Goal: Task Accomplishment & Management: Complete application form

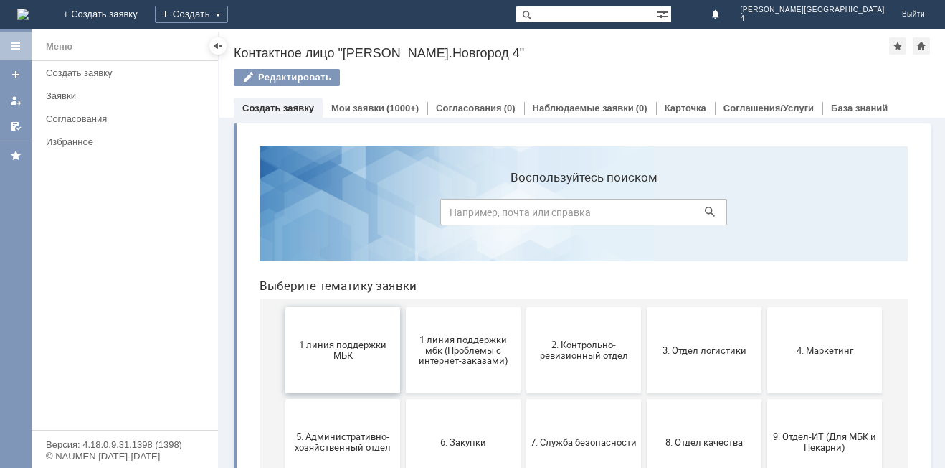
click at [356, 347] on span "1 линия поддержки МБК" at bounding box center [343, 350] width 106 height 22
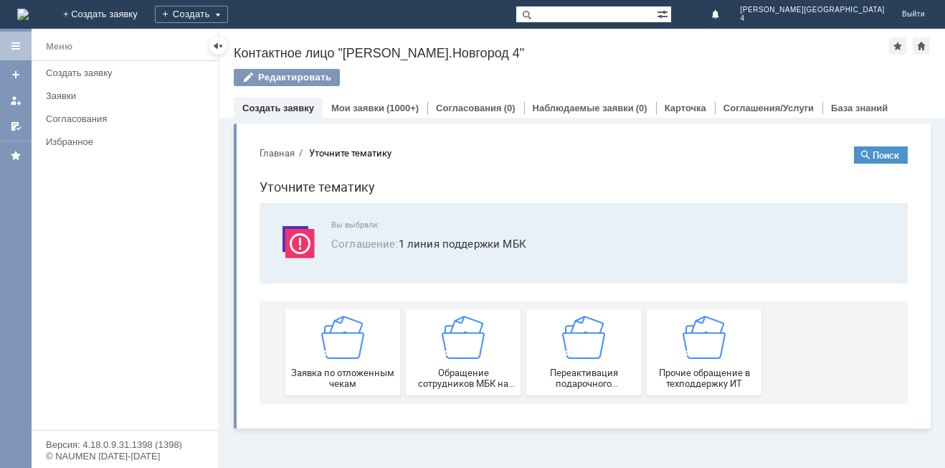
click at [356, 347] on img at bounding box center [342, 337] width 43 height 43
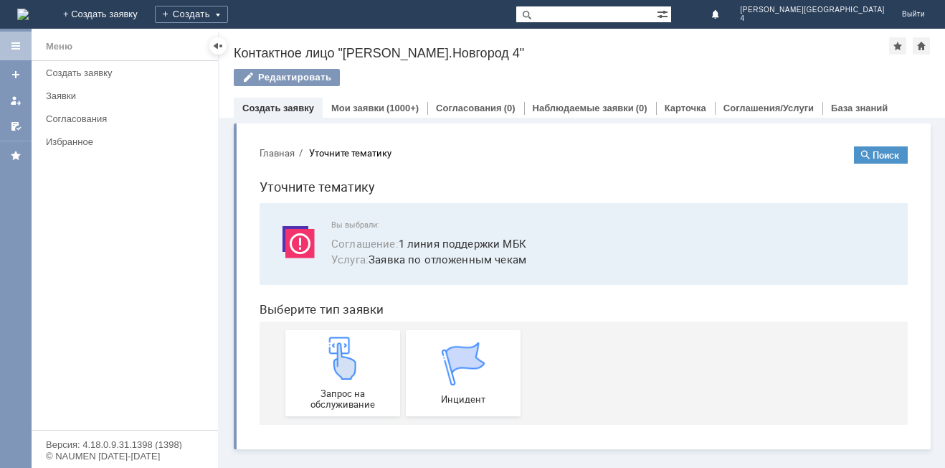
click at [356, 347] on img at bounding box center [342, 357] width 43 height 43
click at [338, 363] on img at bounding box center [342, 357] width 43 height 43
click at [349, 399] on span "Запрос на обслуживание" at bounding box center [343, 399] width 106 height 22
click at [353, 382] on div "Запрос на обслуживание" at bounding box center [343, 372] width 106 height 73
click at [295, 379] on div "Запрос на обслуживание" at bounding box center [343, 372] width 106 height 73
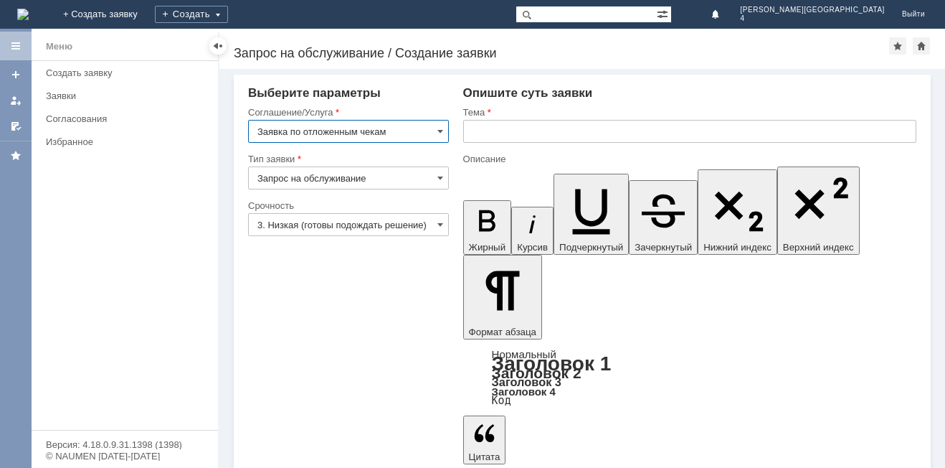
click at [488, 130] on input "text" at bounding box center [689, 131] width 453 height 23
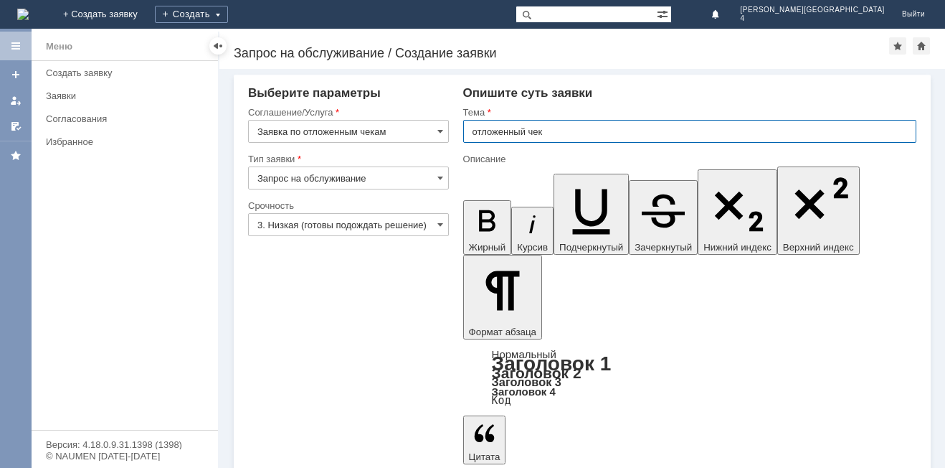
type input "отложенный чек"
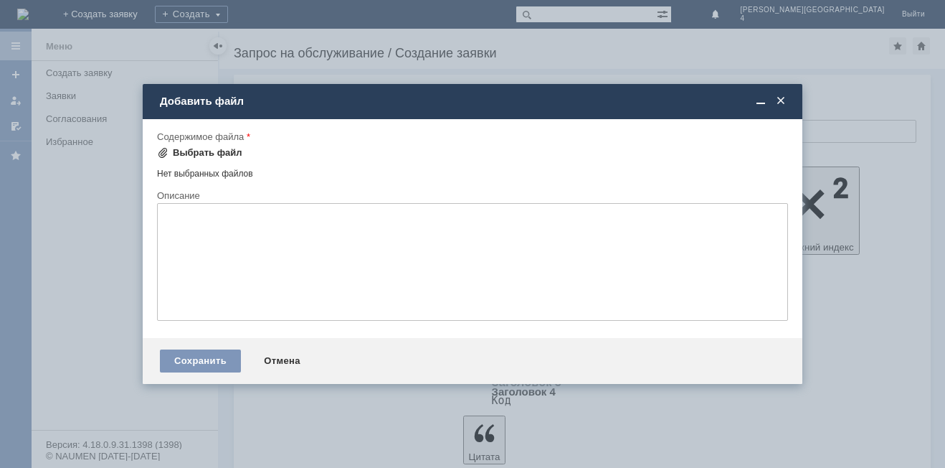
click at [165, 148] on span at bounding box center [162, 152] width 11 height 11
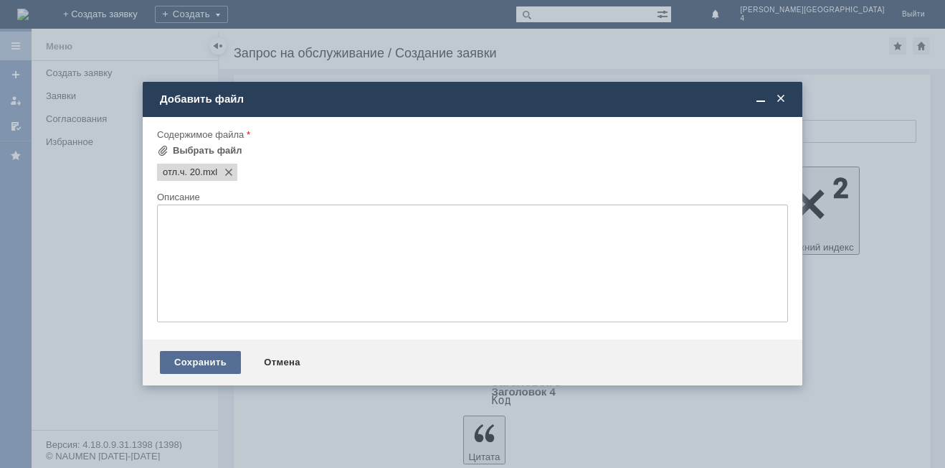
click at [205, 359] on div "Сохранить" at bounding box center [200, 362] width 81 height 23
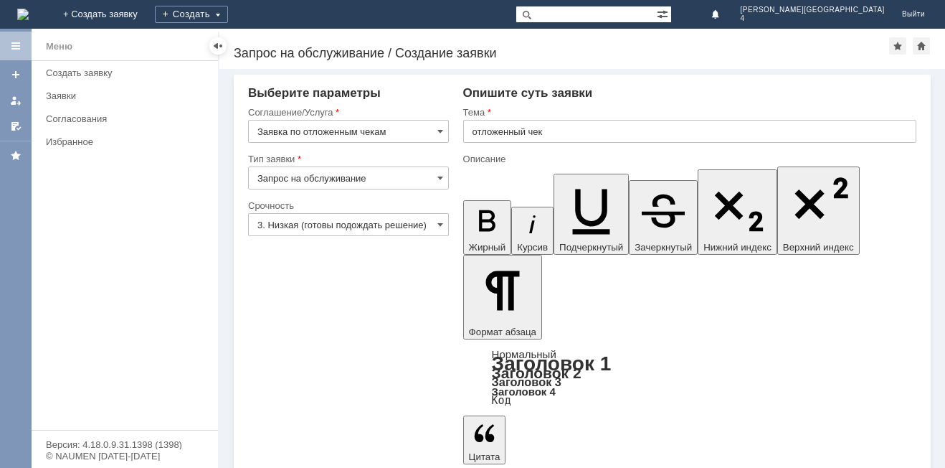
click at [475, 133] on input "text" at bounding box center [689, 131] width 453 height 23
type input "отложенный чек"
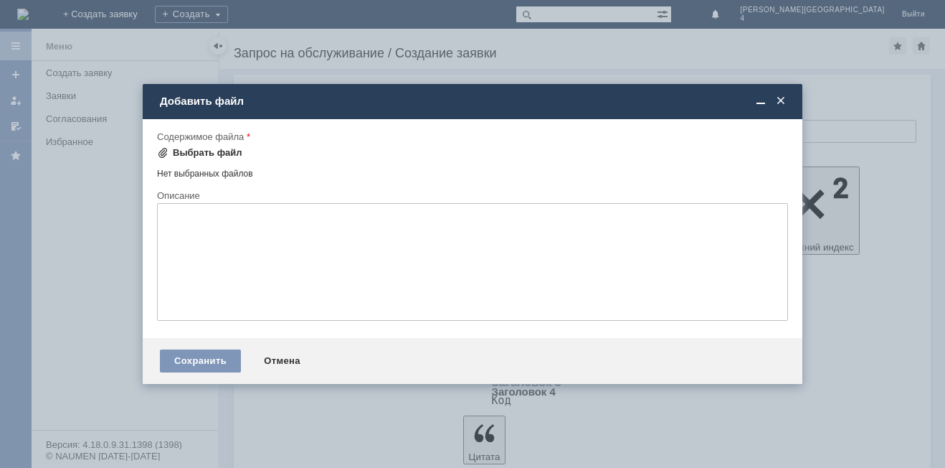
click at [158, 152] on span at bounding box center [162, 152] width 11 height 11
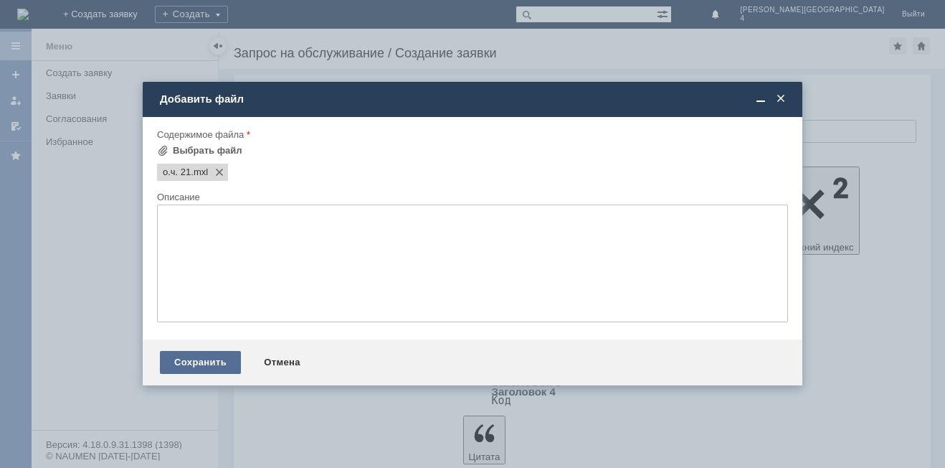
click at [205, 362] on div "Сохранить" at bounding box center [200, 362] width 81 height 23
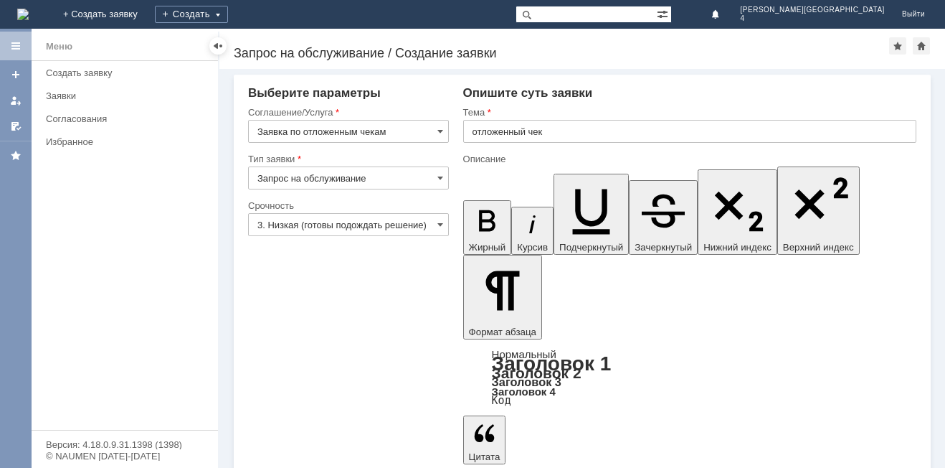
click at [511, 123] on input "text" at bounding box center [689, 131] width 453 height 23
type input "отложенный чек"
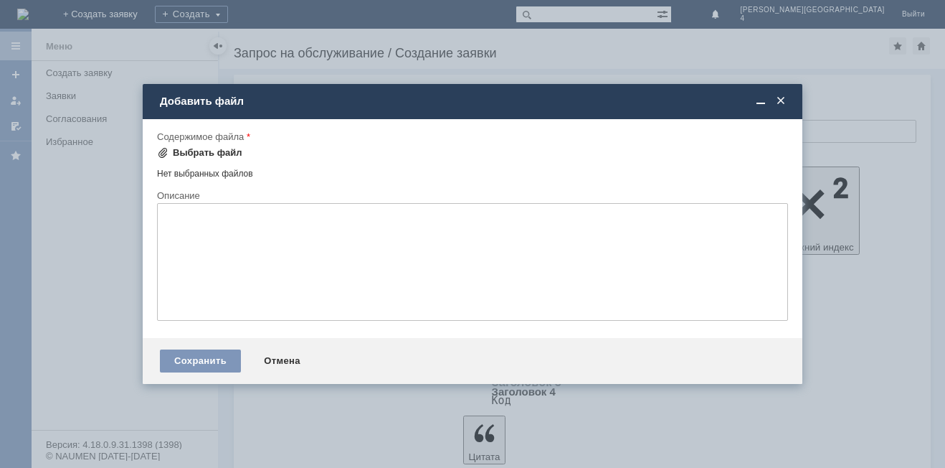
click at [160, 149] on span at bounding box center [162, 152] width 11 height 11
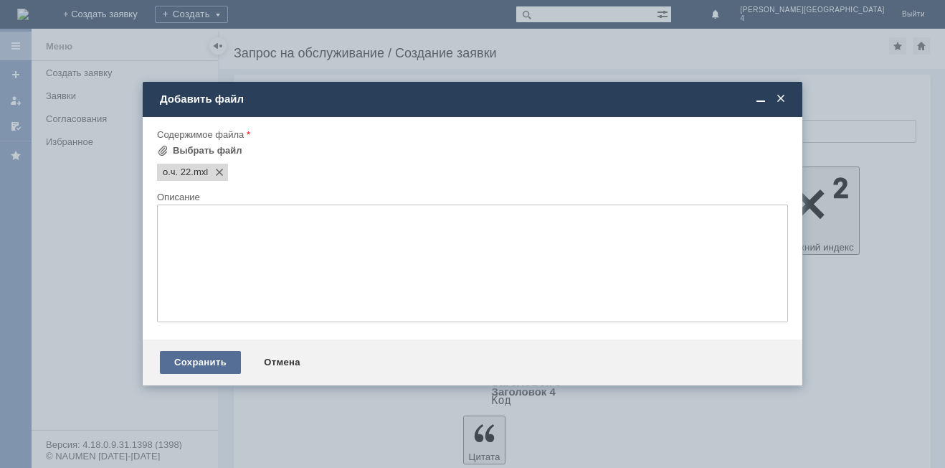
click at [200, 359] on div "Сохранить" at bounding box center [200, 362] width 81 height 23
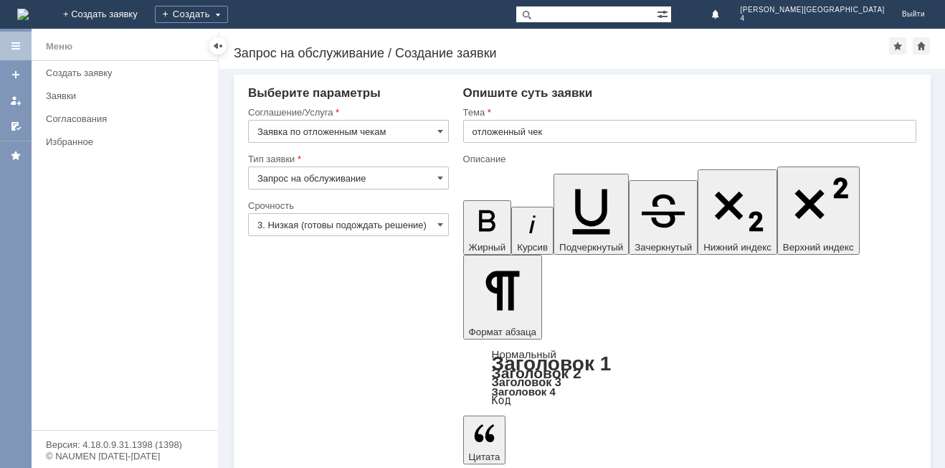
click at [523, 133] on input "text" at bounding box center [689, 131] width 453 height 23
type input "отложенный чек"
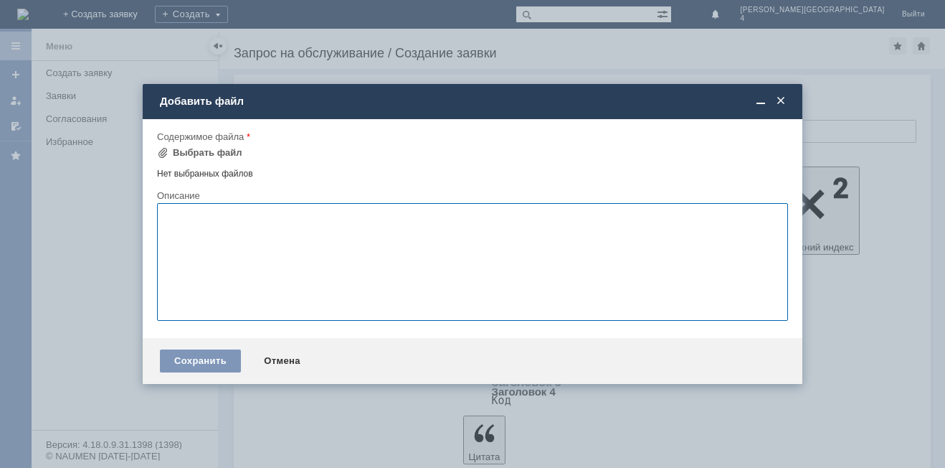
click at [296, 247] on textarea at bounding box center [472, 262] width 631 height 118
type textarea "зубная паста 5 шт."
click at [163, 148] on span at bounding box center [162, 152] width 11 height 11
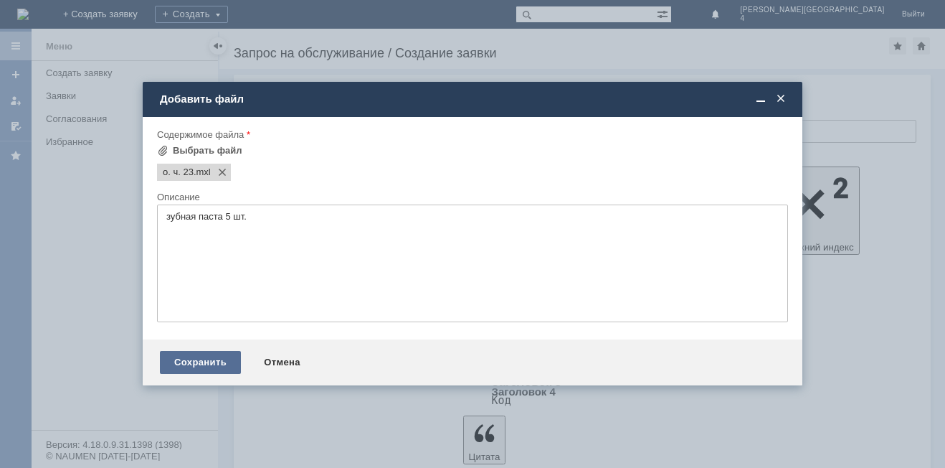
click at [201, 360] on div "Сохранить" at bounding box center [200, 362] width 81 height 23
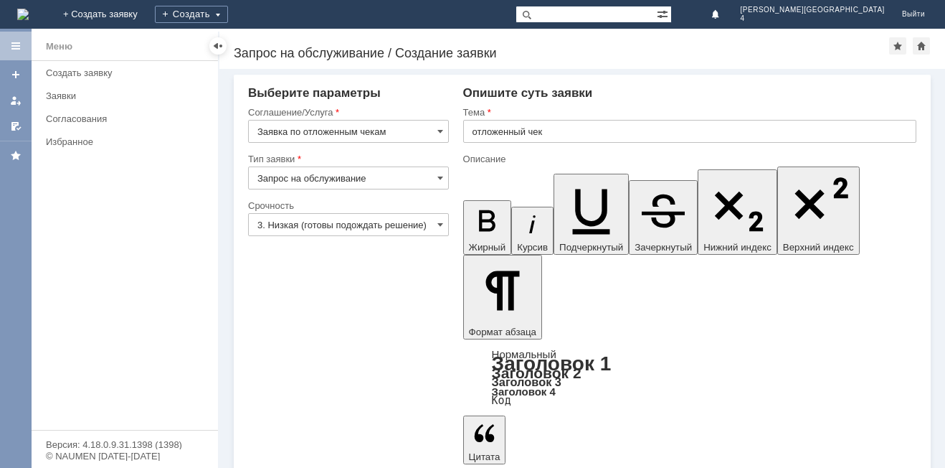
click at [541, 133] on input "text" at bounding box center [689, 131] width 453 height 23
type input "отложенный чек"
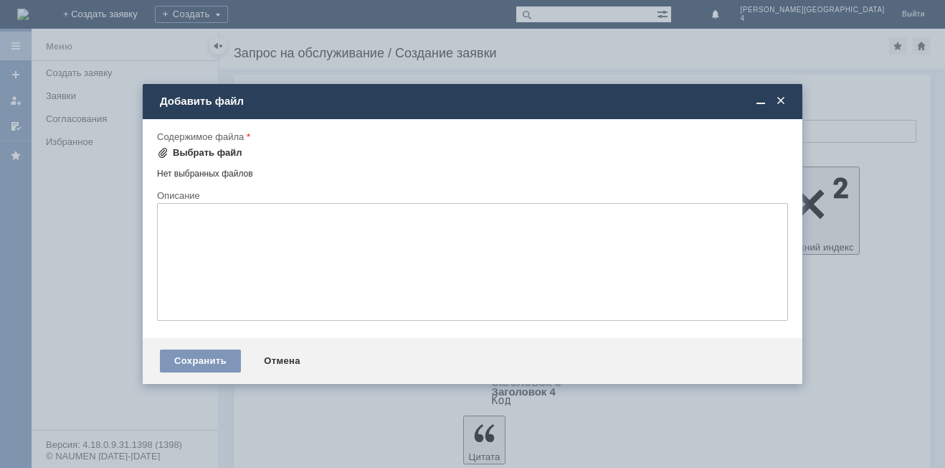
click at [165, 148] on span at bounding box center [162, 152] width 11 height 11
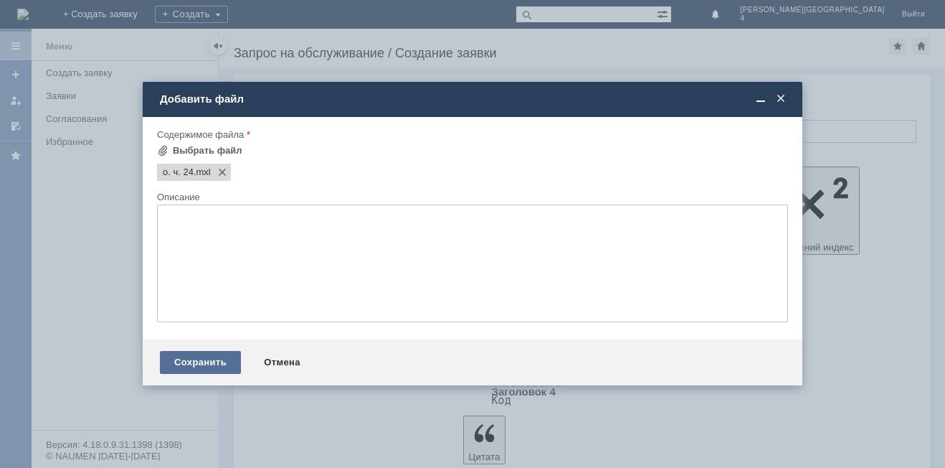
click at [191, 366] on div "Сохранить" at bounding box center [200, 362] width 81 height 23
